Goal: Task Accomplishment & Management: Manage account settings

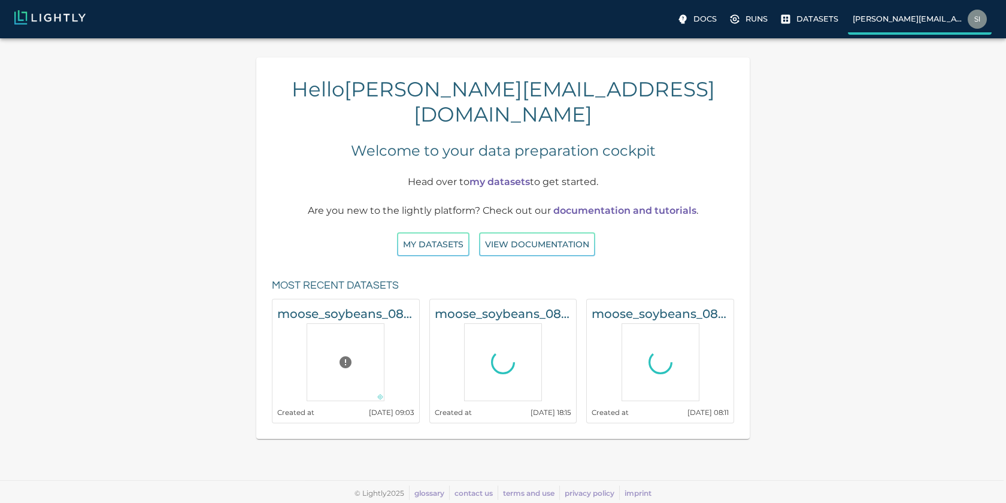
click at [969, 16] on img at bounding box center [976, 19] width 19 height 19
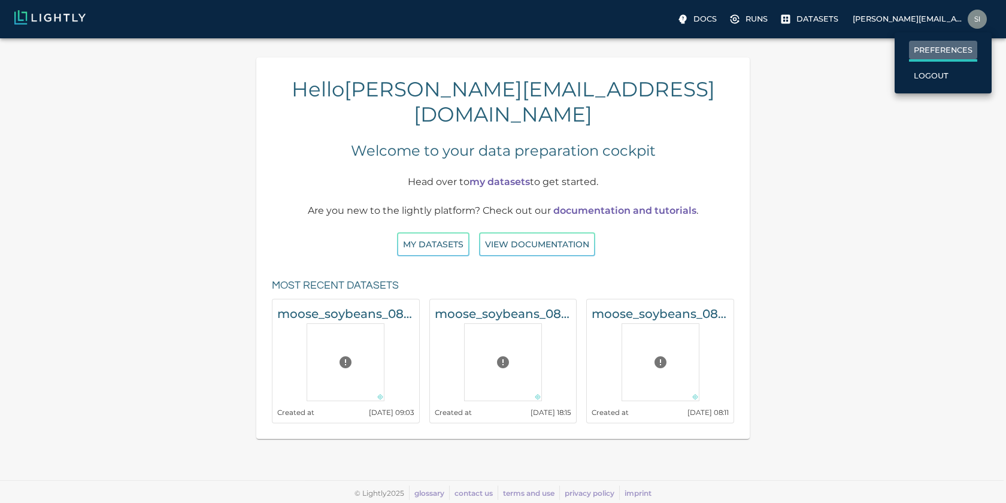
click at [931, 57] on label "Preferences" at bounding box center [943, 51] width 68 height 21
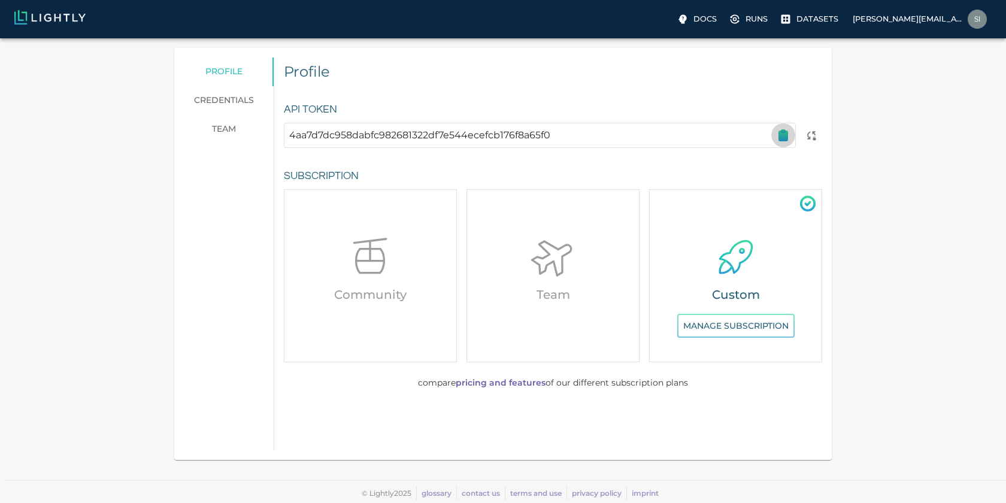
click at [781, 133] on icon "button" at bounding box center [783, 136] width 8 height 10
